Goal: Communication & Community: Participate in discussion

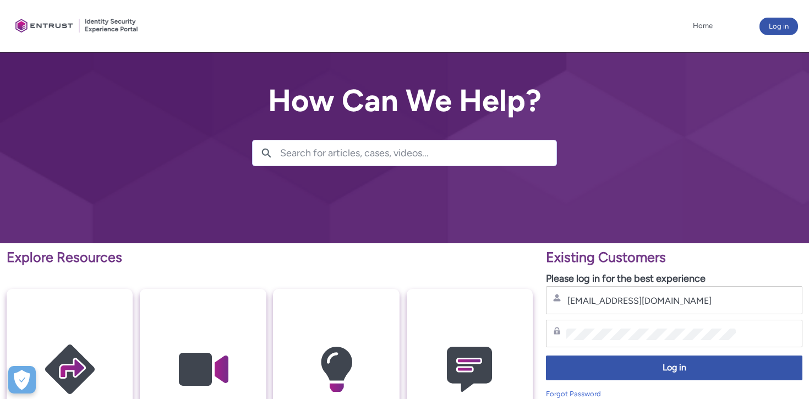
click at [660, 372] on span "Log in" at bounding box center [674, 368] width 242 height 13
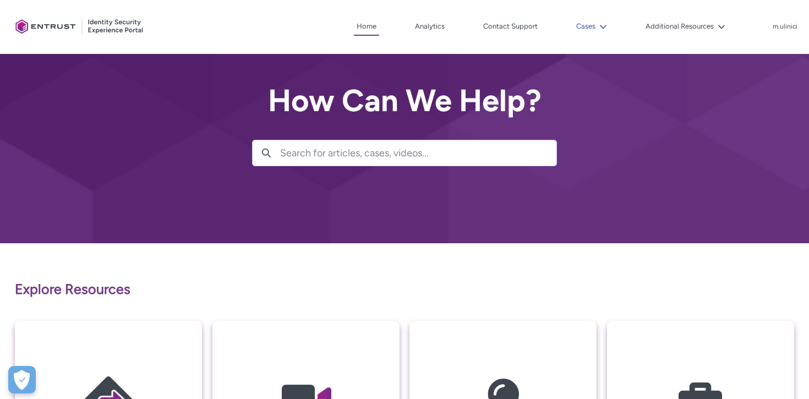
click at [602, 30] on icon at bounding box center [604, 27] width 8 height 8
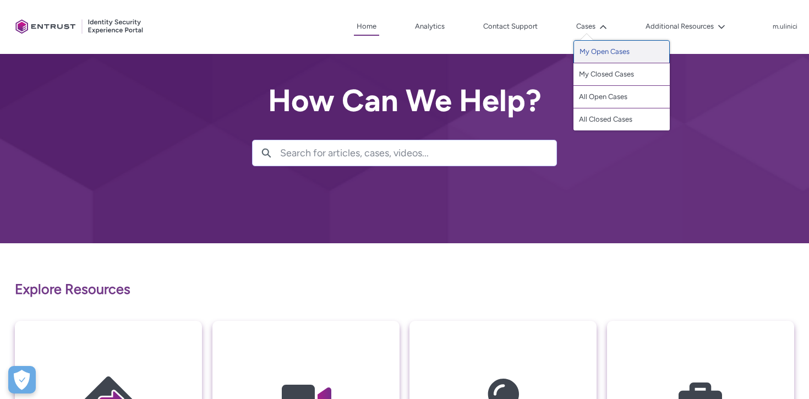
click at [596, 51] on link "My Open Cases" at bounding box center [622, 51] width 96 height 23
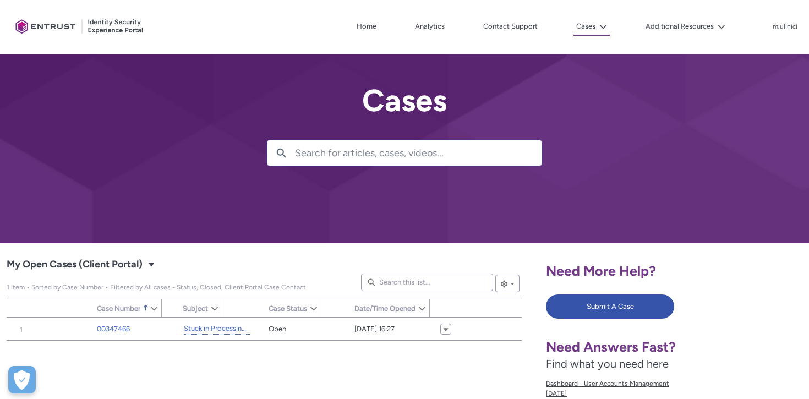
type input "151"
type input "349"
type input "133"
type input "191"
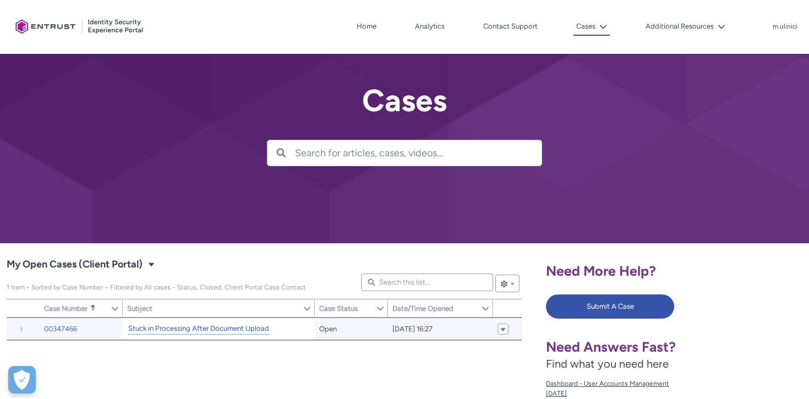
click at [244, 332] on link "Stuck in Processing After Document Upload" at bounding box center [198, 329] width 141 height 12
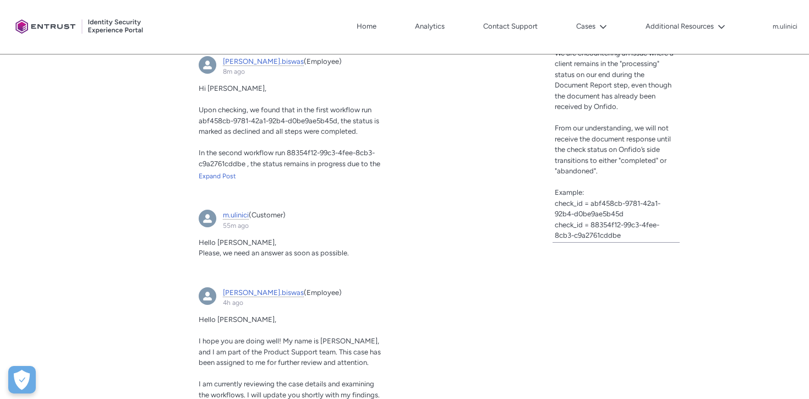
click at [214, 181] on article "madhurima.biswas (Employee) 8m ago Actions for this Feed Item Hi Mihail, Upon c…" at bounding box center [292, 124] width 200 height 148
click at [215, 180] on div "Expand Post" at bounding box center [292, 176] width 187 height 10
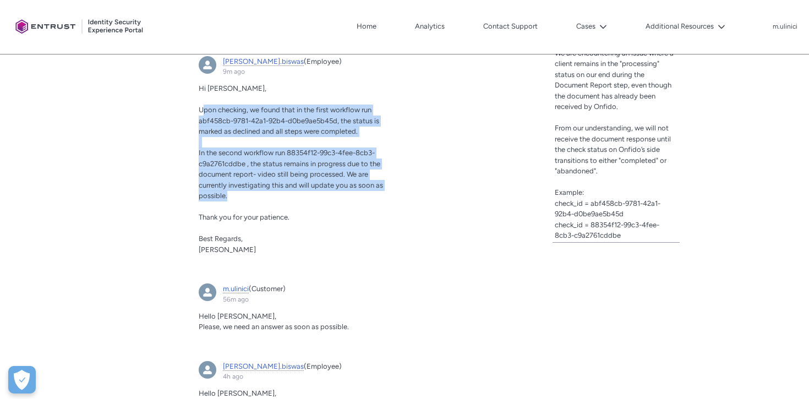
drag, startPoint x: 199, startPoint y: 110, endPoint x: 319, endPoint y: 200, distance: 149.5
click at [319, 200] on div "Hi Mihail, Upon checking, we found that in the first workflow run abf458cb-9781…" at bounding box center [292, 169] width 187 height 172
copy div "Upon checking, we found that in the first workflow run abf458cb-9781-42a1-92b4-…"
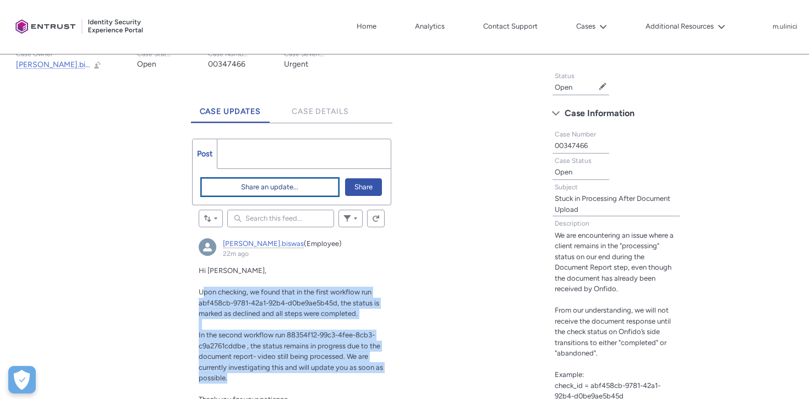
click at [291, 184] on span "Share an update..." at bounding box center [269, 187] width 57 height 17
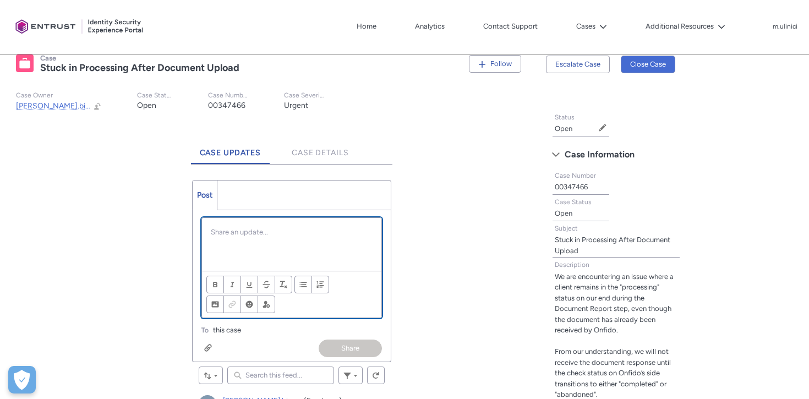
scroll to position [204, 0]
paste div "Chatter Publisher"
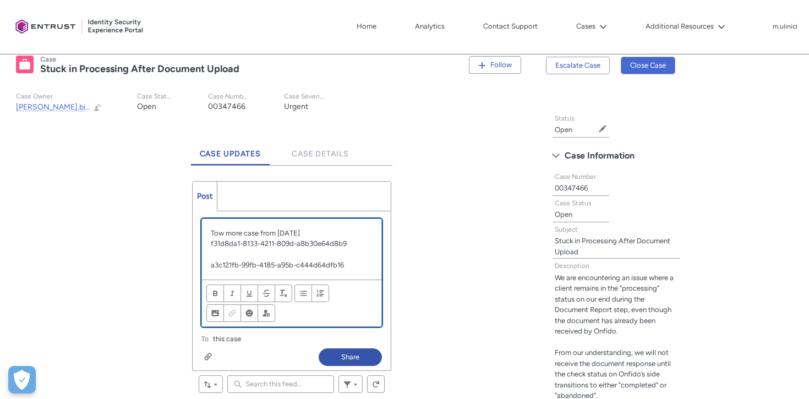
scroll to position [0, 0]
click at [304, 231] on p "Tow more case from today" at bounding box center [292, 233] width 162 height 11
click at [225, 230] on p "Tow more case from today" at bounding box center [292, 233] width 162 height 11
drag, startPoint x: 305, startPoint y: 234, endPoint x: 210, endPoint y: 230, distance: 94.2
click at [211, 230] on p "Tow more case from today" at bounding box center [292, 233] width 162 height 11
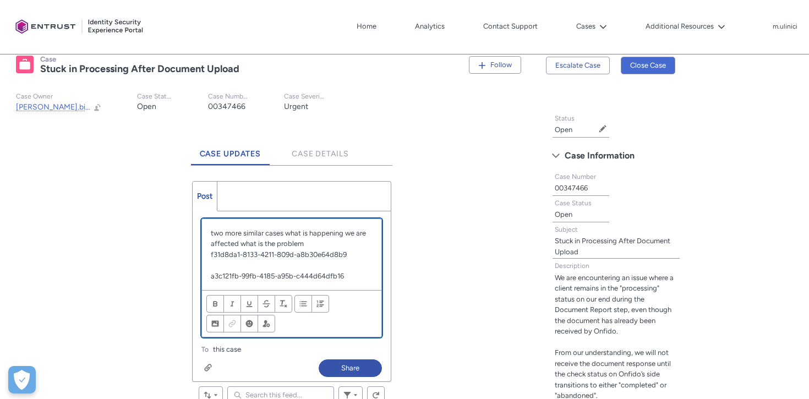
click at [214, 230] on p "two more similar cases what is happening we are affected what is the problem" at bounding box center [292, 238] width 162 height 21
click at [344, 233] on p "Two more similar cases what is happening we are affected what is the problem" at bounding box center [292, 238] width 162 height 21
click at [218, 243] on p "we are affected what is the problem" at bounding box center [292, 243] width 162 height 11
click at [335, 242] on p "We are affected what is the problem" at bounding box center [292, 243] width 162 height 11
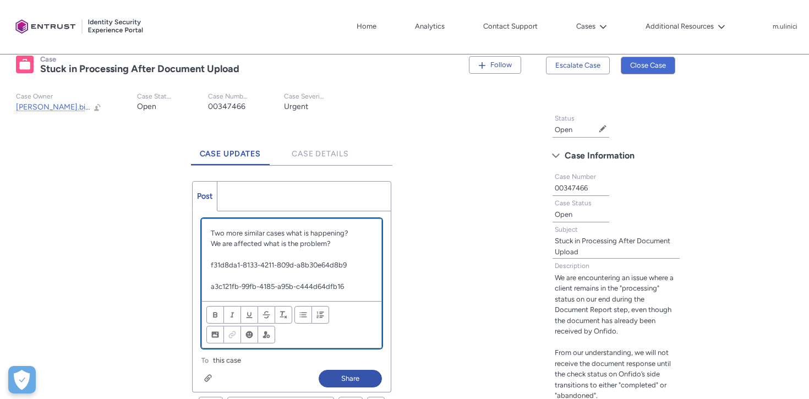
click at [213, 241] on p "We are affected what is the problem?" at bounding box center [292, 243] width 162 height 11
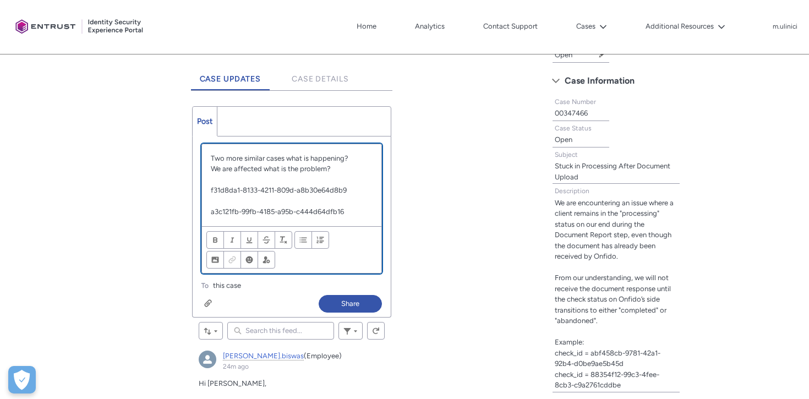
scroll to position [289, 0]
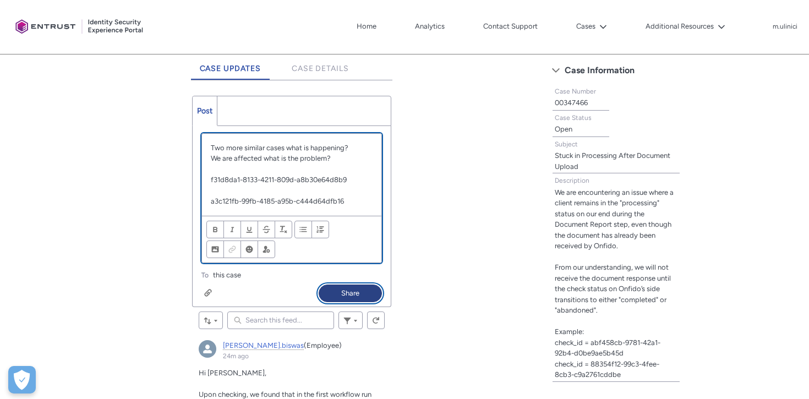
click at [350, 291] on button "Share" at bounding box center [350, 294] width 63 height 18
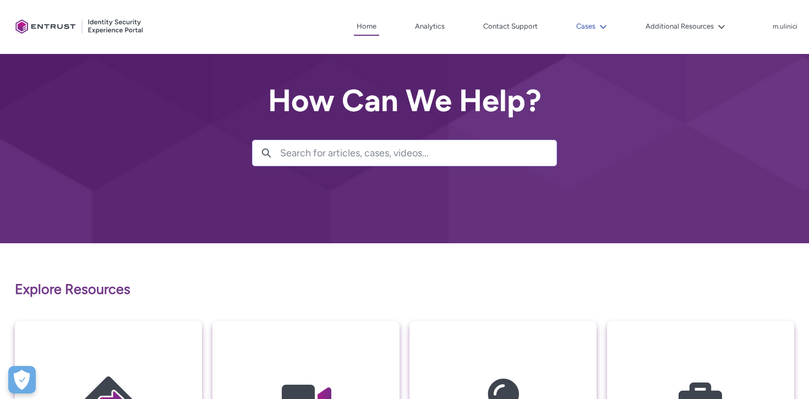
click at [602, 23] on icon at bounding box center [604, 27] width 8 height 8
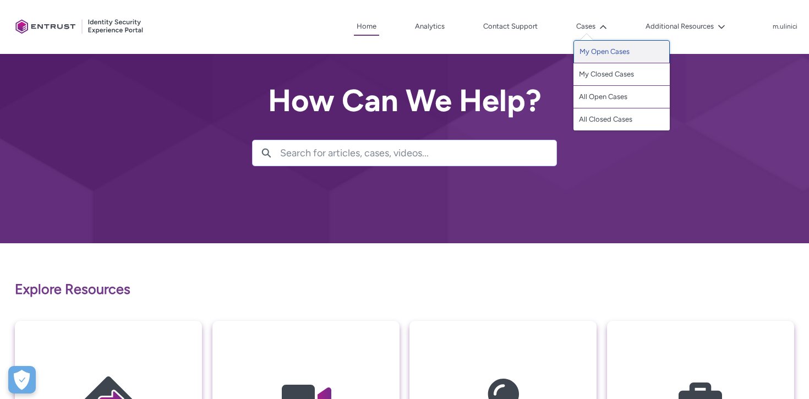
click at [595, 53] on link "My Open Cases" at bounding box center [622, 51] width 96 height 23
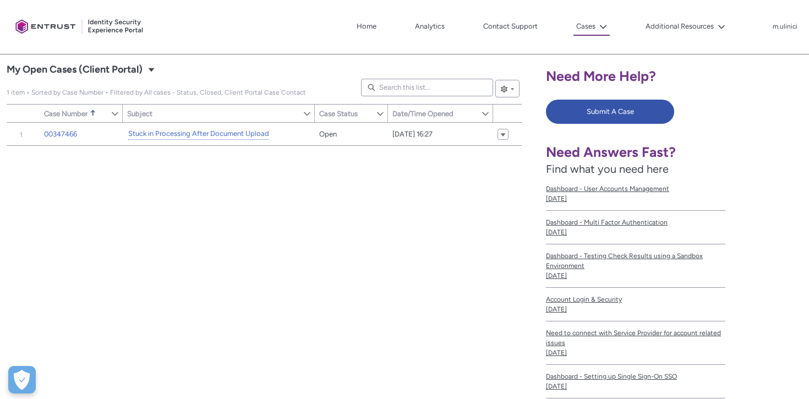
scroll to position [198, 0]
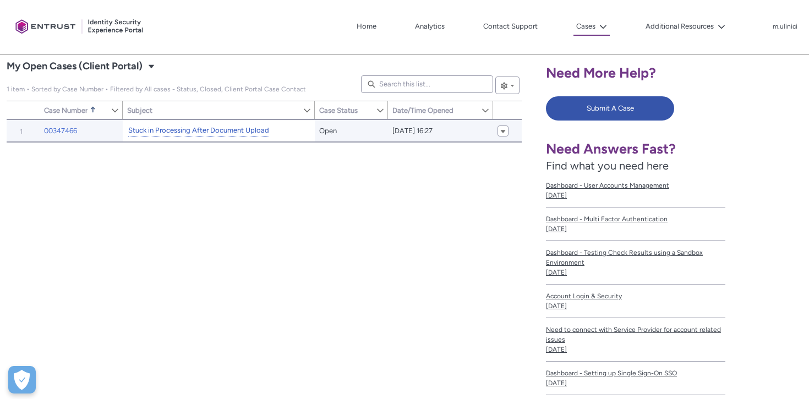
click at [210, 126] on link "Stuck in Processing After Document Upload" at bounding box center [198, 131] width 141 height 12
type input "147"
type input "361"
type input "129"
type input "187"
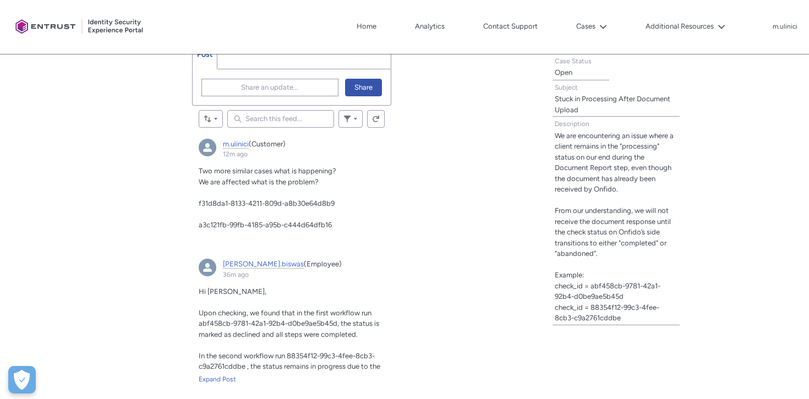
scroll to position [340, 0]
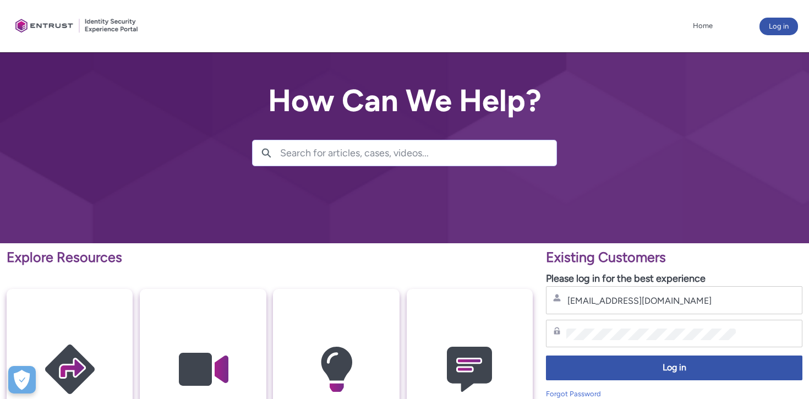
click at [650, 363] on span "Log in" at bounding box center [674, 368] width 242 height 13
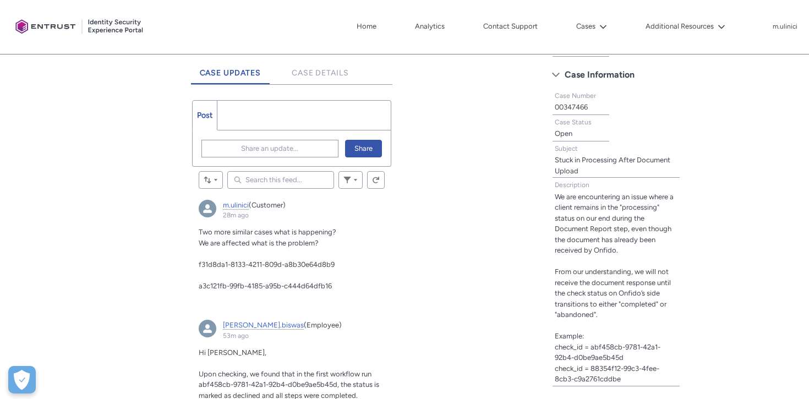
scroll to position [284, 0]
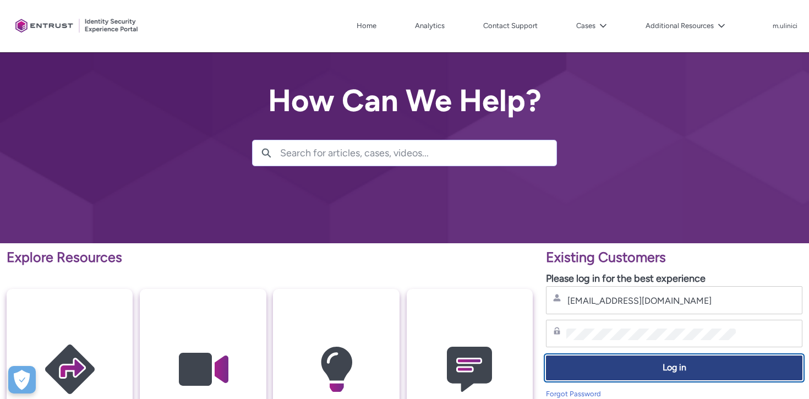
click at [656, 374] on span "Log in" at bounding box center [674, 368] width 242 height 13
